Goal: Task Accomplishment & Management: Complete application form

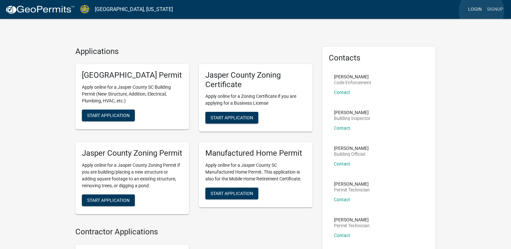
click at [482, 11] on link "Login" at bounding box center [475, 9] width 19 height 12
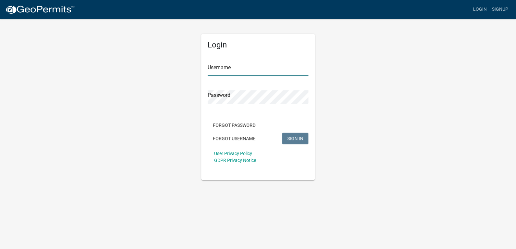
click at [214, 64] on input "Username" at bounding box center [258, 69] width 101 height 13
type input "Rami5577"
click at [282, 133] on button "SIGN IN" at bounding box center [295, 139] width 26 height 12
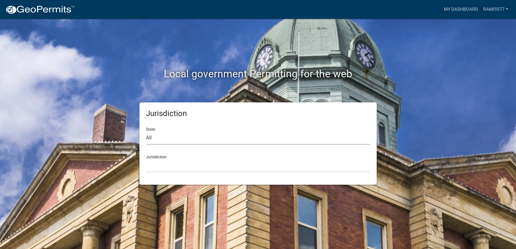
click at [184, 139] on select "All [US_STATE] [US_STATE] [US_STATE] [US_STATE] [US_STATE] [US_STATE] [US_STATE…" at bounding box center [258, 137] width 224 height 13
select select "[US_STATE]"
click at [146, 131] on select "All [US_STATE] [US_STATE] [US_STATE] [US_STATE] [US_STATE] [US_STATE] [US_STATE…" at bounding box center [258, 137] width 224 height 13
click at [157, 168] on select "[GEOGRAPHIC_DATA], [US_STATE] [GEOGRAPHIC_DATA], [US_STATE]" at bounding box center [258, 165] width 224 height 13
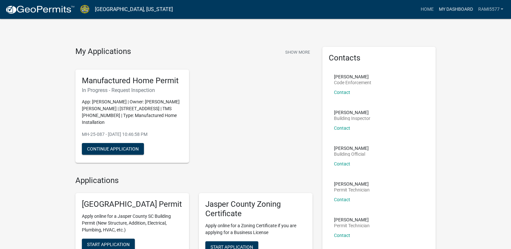
click at [455, 8] on link "My Dashboard" at bounding box center [455, 9] width 39 height 12
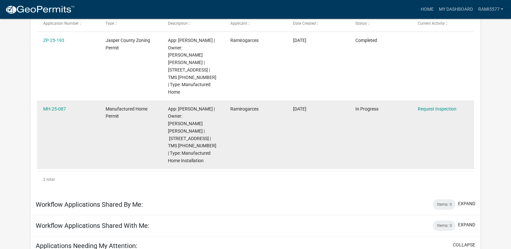
scroll to position [130, 0]
click at [428, 106] on link "Request Inspection" at bounding box center [437, 108] width 39 height 5
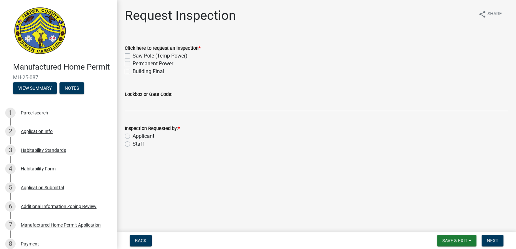
click at [145, 135] on label "Applicant" at bounding box center [144, 136] width 22 height 8
click at [137, 135] on input "Applicant" at bounding box center [135, 134] width 4 height 4
radio input "true"
click at [133, 55] on label "Saw Pole (Temp Power)" at bounding box center [160, 56] width 55 height 8
click at [133, 55] on input "Saw Pole (Temp Power)" at bounding box center [135, 54] width 4 height 4
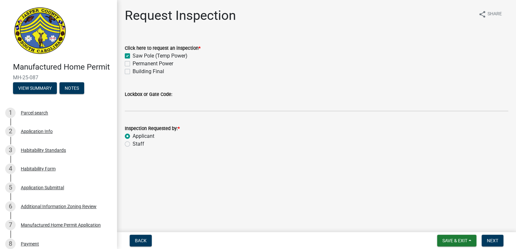
checkbox input "true"
checkbox input "false"
click at [133, 64] on label "Permanent Power" at bounding box center [153, 64] width 41 height 8
click at [133, 64] on input "Permanent Power" at bounding box center [135, 62] width 4 height 4
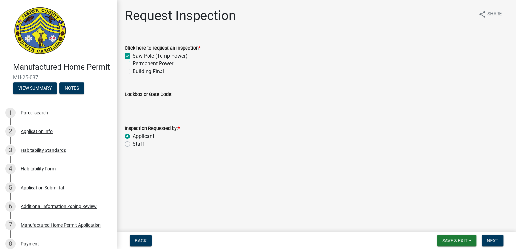
checkbox input "true"
click at [133, 72] on label "Building Final" at bounding box center [149, 72] width 32 height 8
click at [133, 72] on input "Building Final" at bounding box center [135, 70] width 4 height 4
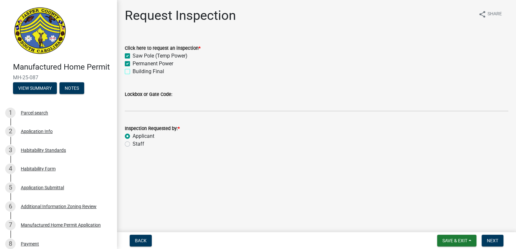
checkbox input "true"
click at [490, 239] on span "Next" at bounding box center [492, 240] width 11 height 5
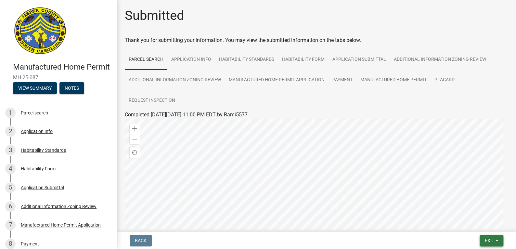
click at [487, 239] on span "Exit" at bounding box center [489, 240] width 9 height 5
click at [475, 225] on button "Save & Exit" at bounding box center [477, 224] width 52 height 16
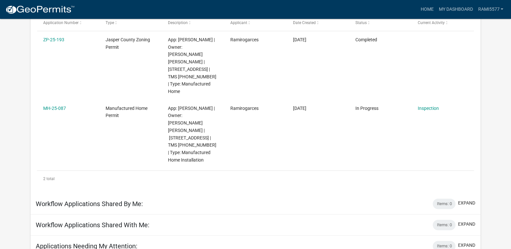
scroll to position [119, 0]
